Goal: Check status: Check status

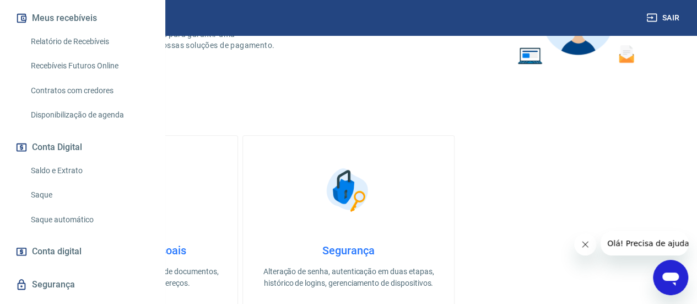
scroll to position [185, 0]
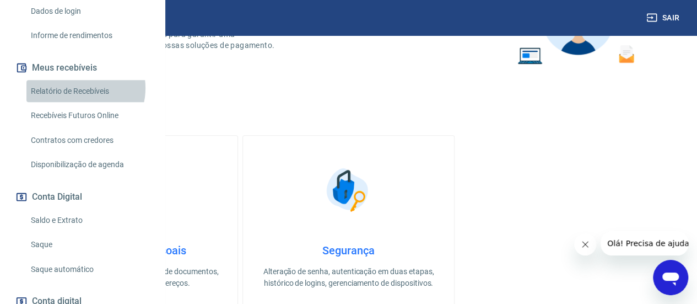
click at [79, 102] on link "Relatório de Recebíveis" at bounding box center [88, 91] width 125 height 23
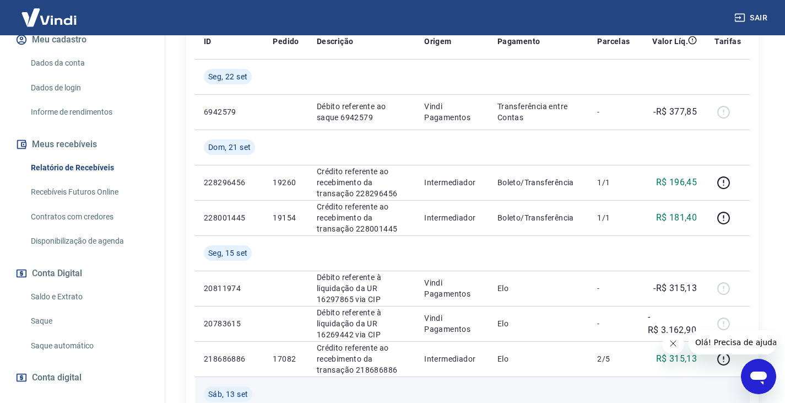
scroll to position [165, 0]
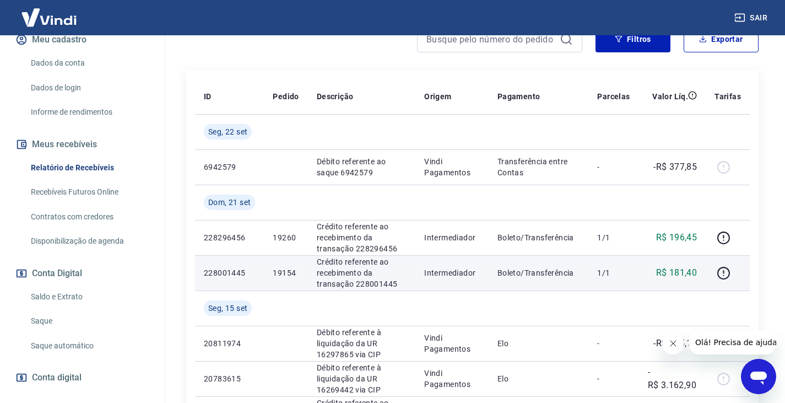
click at [326, 265] on p "Crédito referente ao recebimento da transação 228001445" at bounding box center [362, 272] width 90 height 33
drag, startPoint x: 314, startPoint y: 260, endPoint x: 406, endPoint y: 280, distance: 93.7
click at [406, 280] on td "Crédito referente ao recebimento da transação 228001445" at bounding box center [361, 272] width 107 height 35
copy p "Crédito referente ao recebimento da transação 228001445"
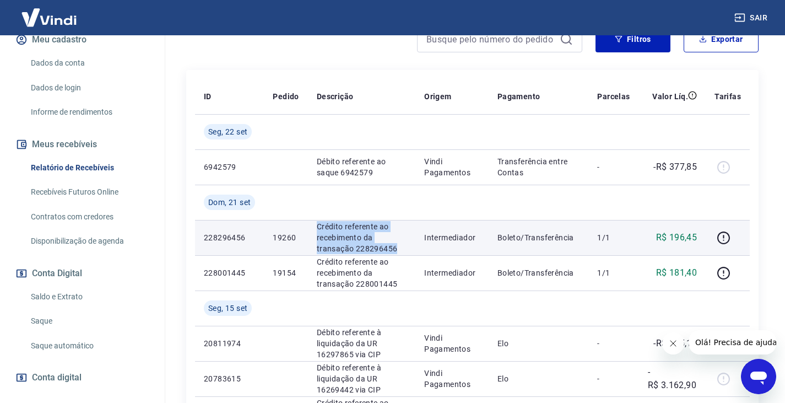
drag, startPoint x: 316, startPoint y: 225, endPoint x: 400, endPoint y: 248, distance: 86.9
click at [400, 248] on p "Crédito referente ao recebimento da transação 228296456" at bounding box center [362, 237] width 90 height 33
copy p "Crédito referente ao recebimento da transação 228296456"
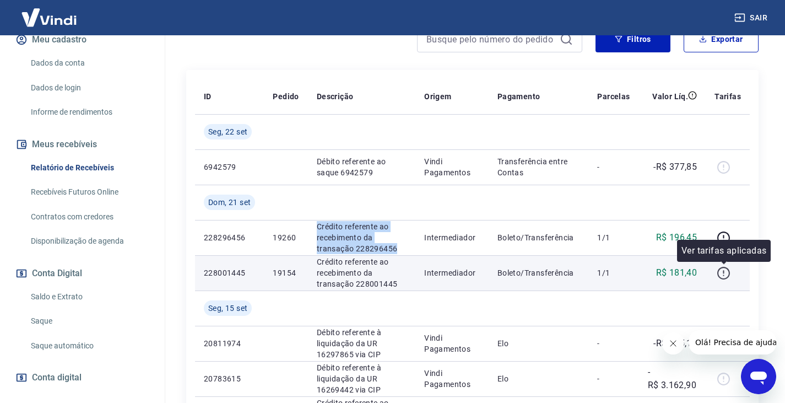
click at [705, 274] on icon "button" at bounding box center [724, 273] width 14 height 14
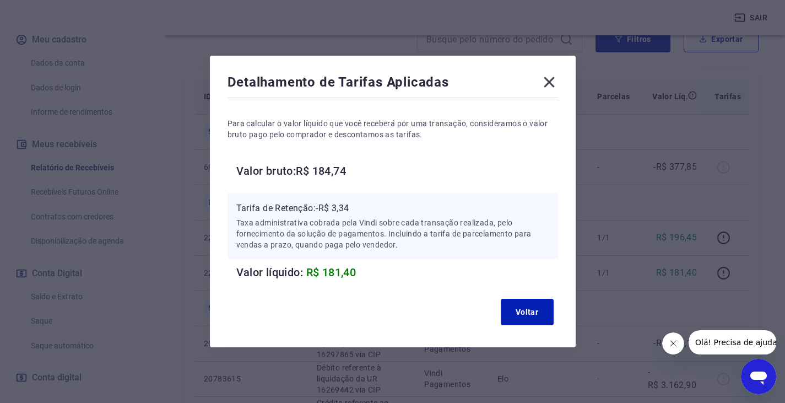
click at [553, 81] on icon at bounding box center [549, 82] width 10 height 10
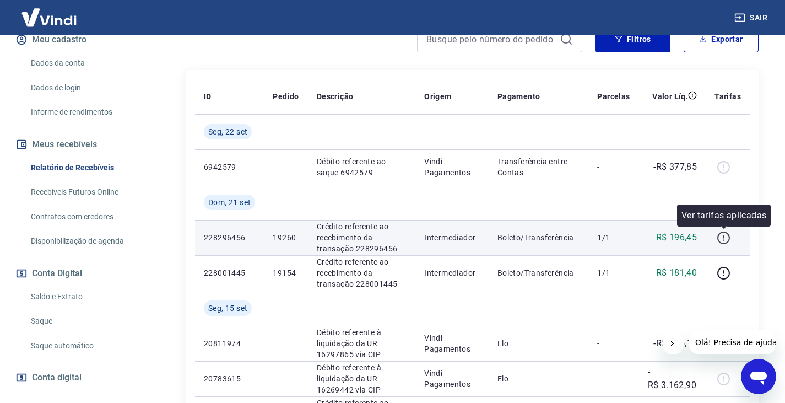
click at [705, 238] on icon "button" at bounding box center [724, 238] width 14 height 14
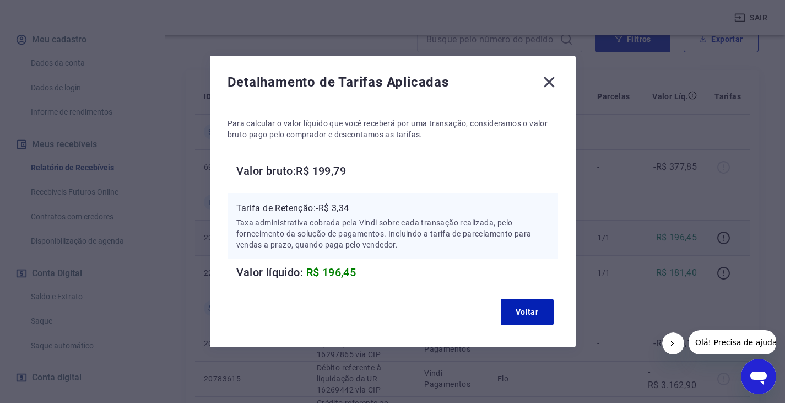
click at [558, 76] on icon at bounding box center [550, 82] width 18 height 18
